Goal: Navigation & Orientation: Find specific page/section

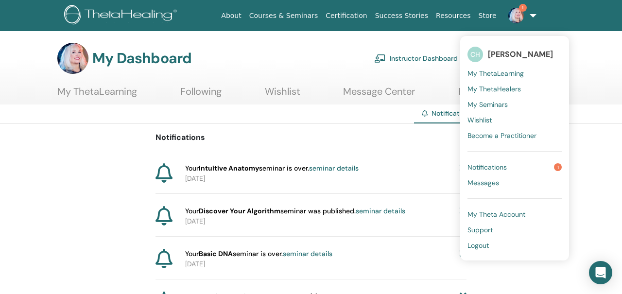
click at [485, 162] on link "Notifications 1" at bounding box center [515, 167] width 94 height 16
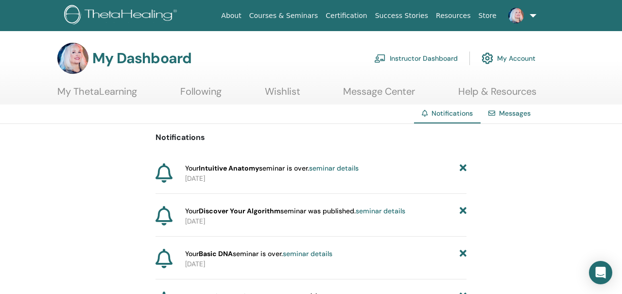
click at [430, 53] on link "Instructor Dashboard" at bounding box center [416, 58] width 84 height 21
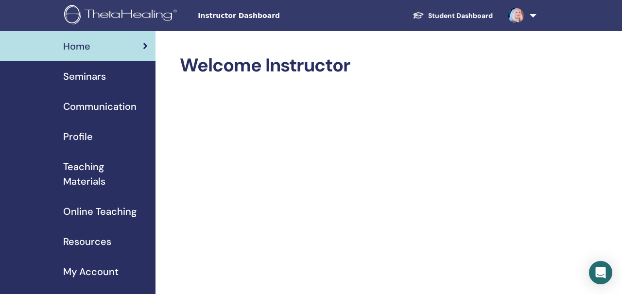
click at [87, 74] on span "Seminars" at bounding box center [84, 76] width 43 height 15
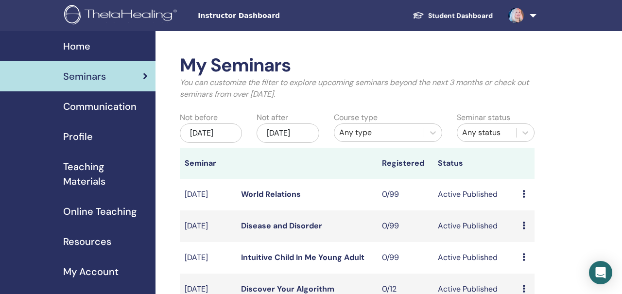
click at [450, 16] on link "Student Dashboard" at bounding box center [453, 16] width 96 height 18
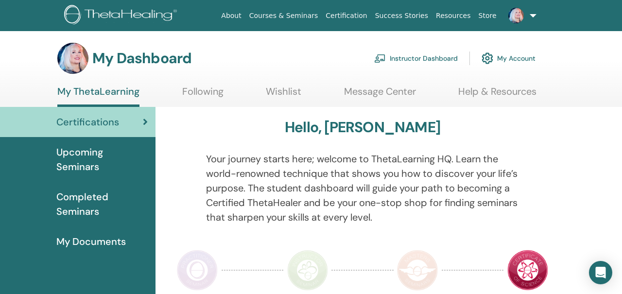
click at [511, 52] on link "My Account" at bounding box center [509, 58] width 54 height 21
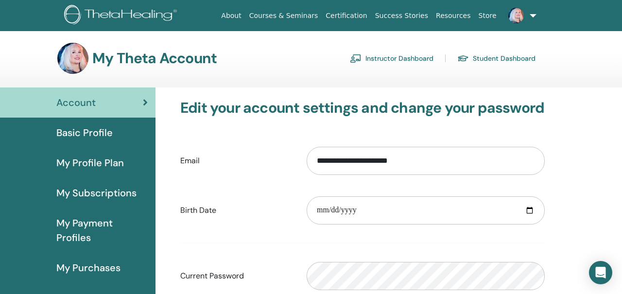
click at [530, 16] on link at bounding box center [521, 15] width 40 height 31
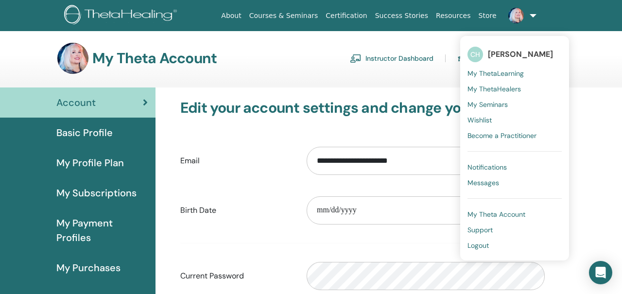
click at [484, 72] on span "My ThetaLearning" at bounding box center [496, 73] width 56 height 9
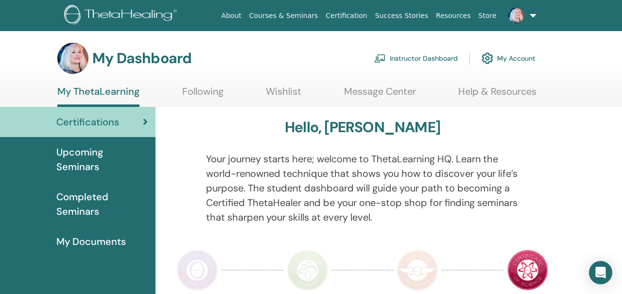
scroll to position [1, 0]
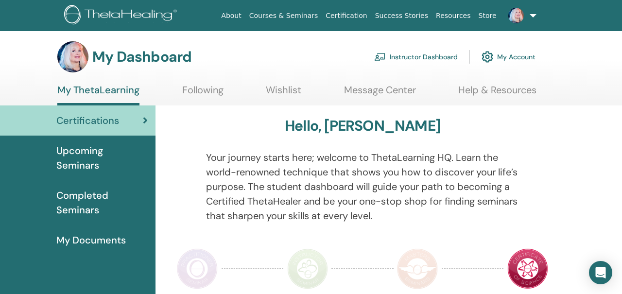
click at [373, 86] on link "Message Center" at bounding box center [380, 93] width 72 height 19
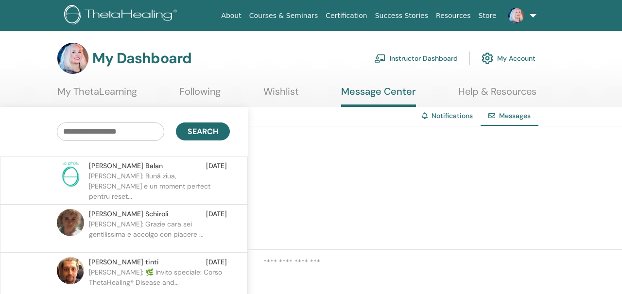
click at [193, 178] on p "Cristina: Bună ziua, Toamna e un moment perfect pentru reset..." at bounding box center [159, 185] width 141 height 29
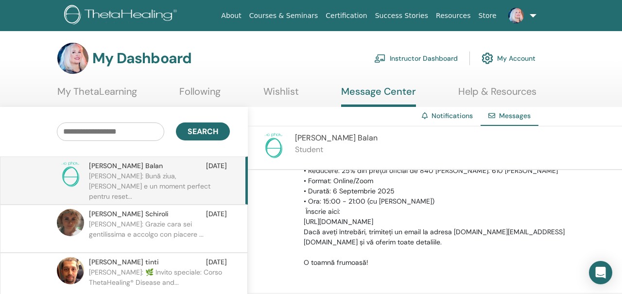
scroll to position [348, 0]
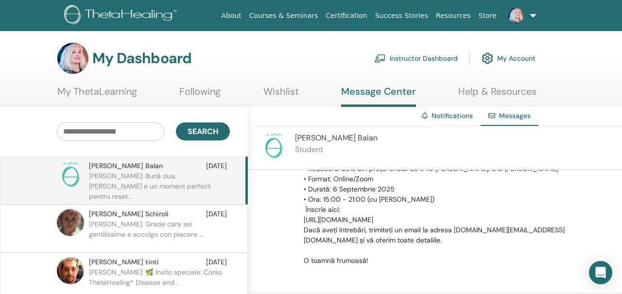
click at [123, 164] on span "Constantin Balan" at bounding box center [126, 166] width 74 height 10
drag, startPoint x: 359, startPoint y: 136, endPoint x: 293, endPoint y: 137, distance: 65.6
click at [293, 137] on div "Constantin Balan Student" at bounding box center [435, 148] width 374 height 44
copy span "Constantin Balan"
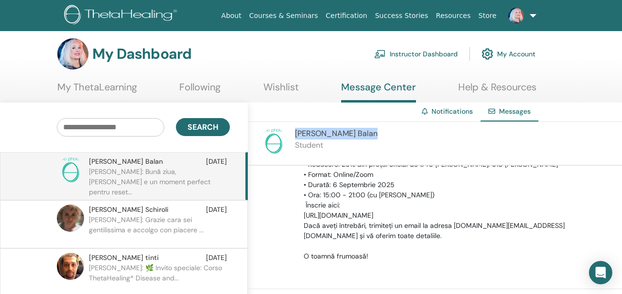
scroll to position [0, 0]
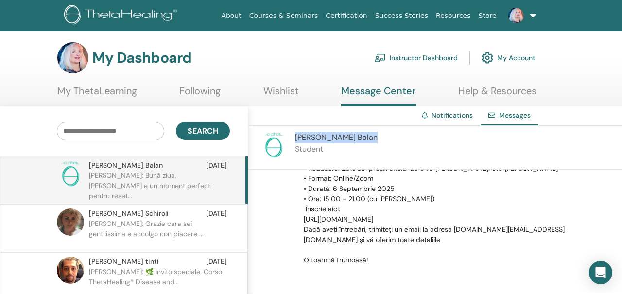
click at [133, 10] on img at bounding box center [122, 16] width 116 height 22
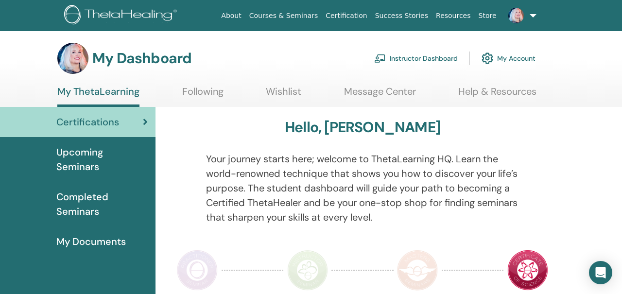
click at [521, 16] on img at bounding box center [516, 16] width 16 height 16
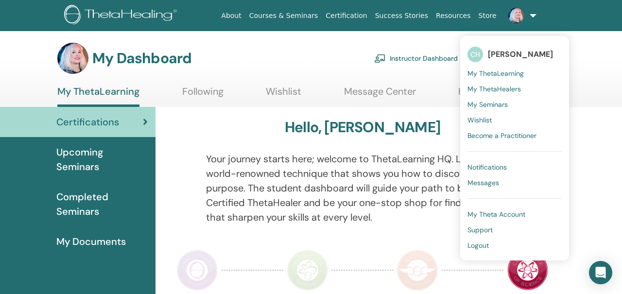
click at [76, 161] on span "Upcoming Seminars" at bounding box center [101, 159] width 91 height 29
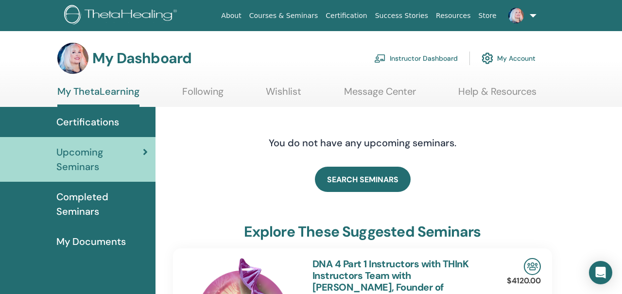
click at [404, 55] on link "Instructor Dashboard" at bounding box center [416, 58] width 84 height 21
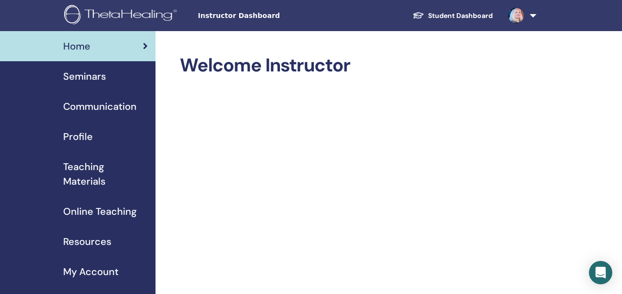
click at [529, 14] on link at bounding box center [521, 15] width 40 height 31
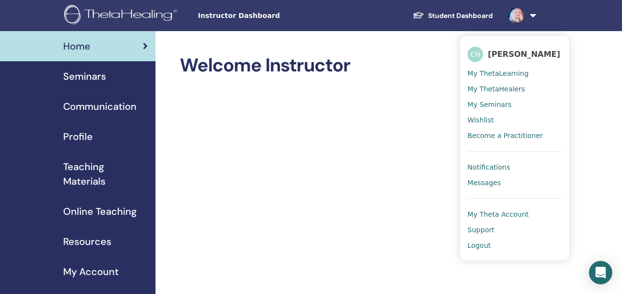
click at [491, 218] on span "My Theta Account" at bounding box center [498, 214] width 61 height 9
